Goal: Task Accomplishment & Management: Use online tool/utility

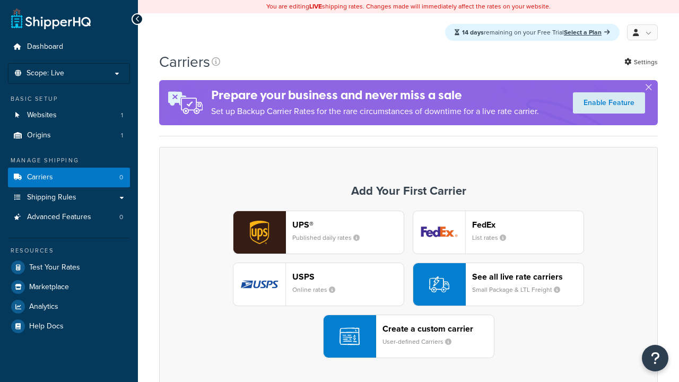
click at [408, 285] on div "UPS® Published daily rates FedEx List rates USPS Online rates See all live rate…" at bounding box center [408, 284] width 476 height 147
click at [408, 337] on div "Create a custom carrier User-defined Carriers" at bounding box center [437, 335] width 111 height 25
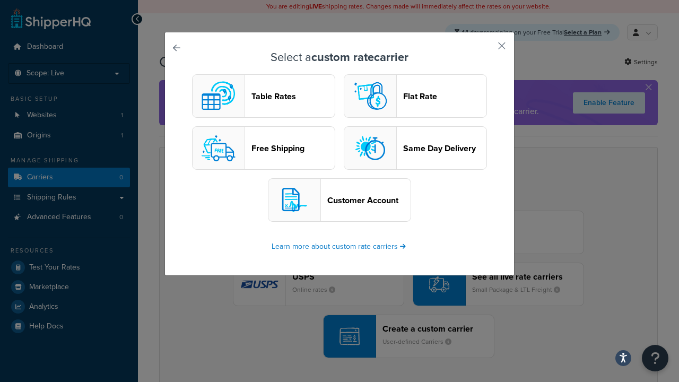
click at [264, 97] on header "Table Rates" at bounding box center [292, 96] width 83 height 10
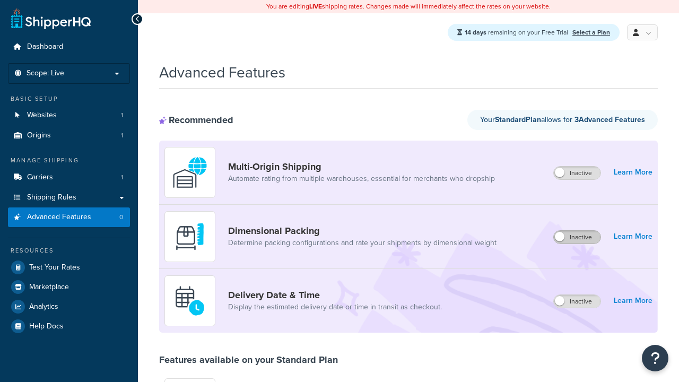
click at [577, 238] on label "Inactive" at bounding box center [577, 237] width 47 height 13
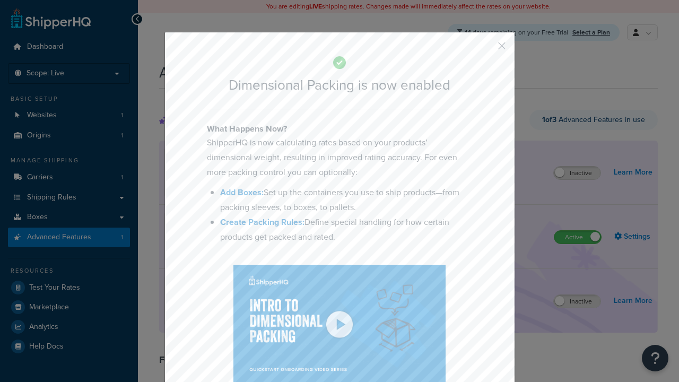
click at [486, 49] on button "button" at bounding box center [486, 49] width 3 height 3
